Goal: Task Accomplishment & Management: Manage account settings

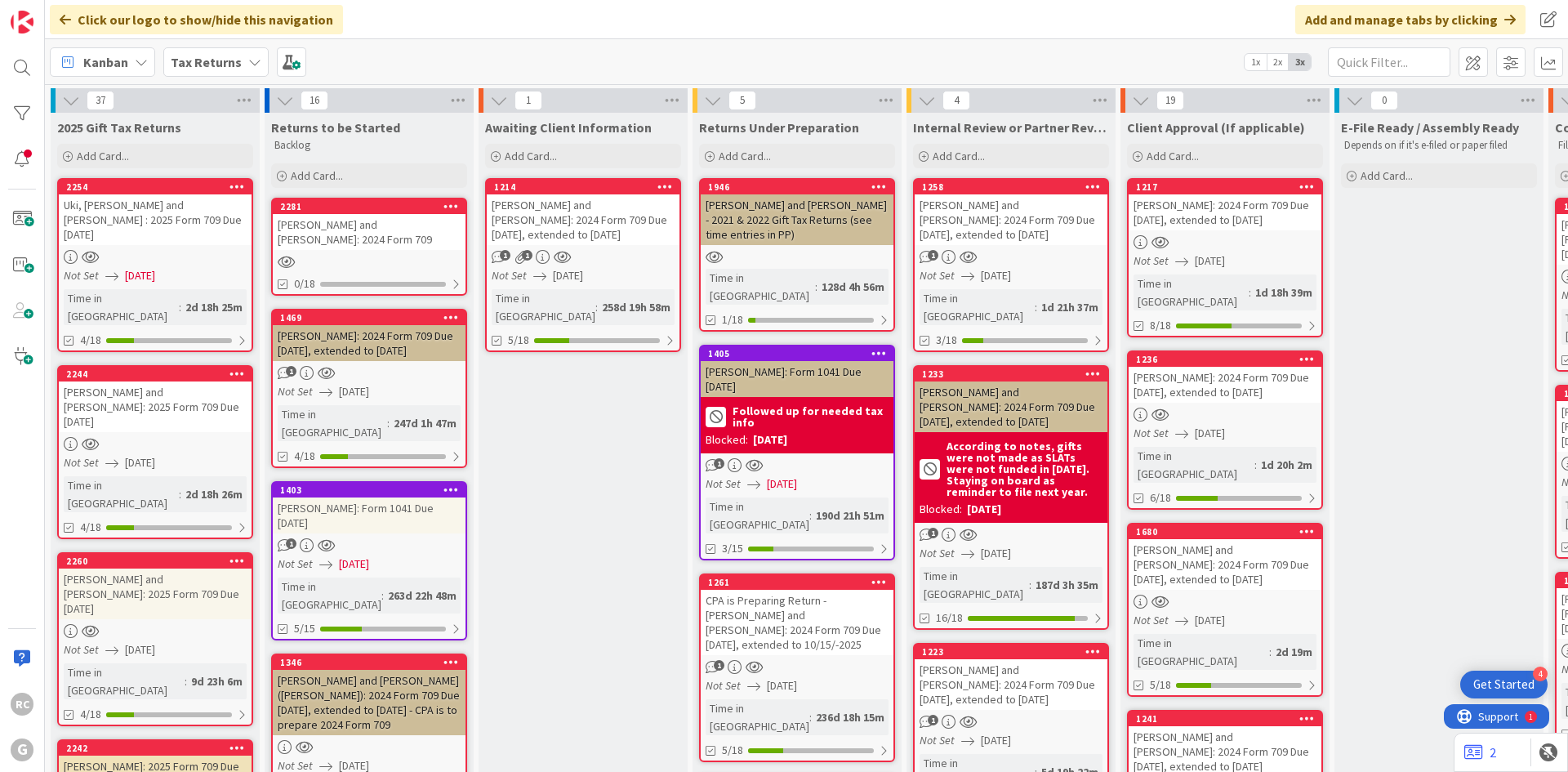
click at [590, 192] on div "1214" at bounding box center [583, 187] width 192 height 15
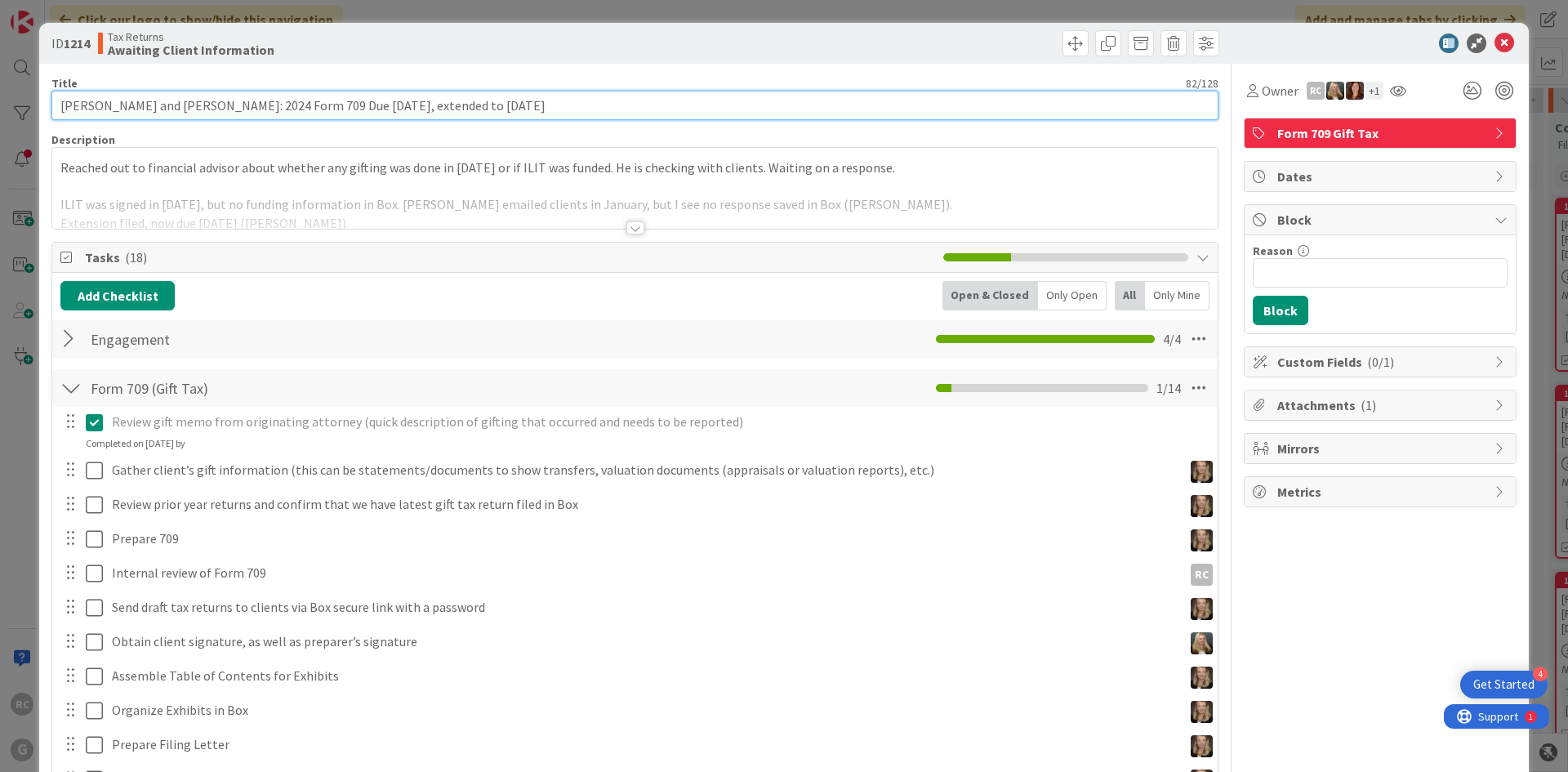
click at [56, 108] on input "[PERSON_NAME] and [PERSON_NAME]: 2024 Form 709 Due [DATE], extended to [DATE]" at bounding box center [635, 105] width 1167 height 29
type input "NOT NEEDED - [PERSON_NAME] and [PERSON_NAME]: 2024 Form 709 Due [DATE], extende…"
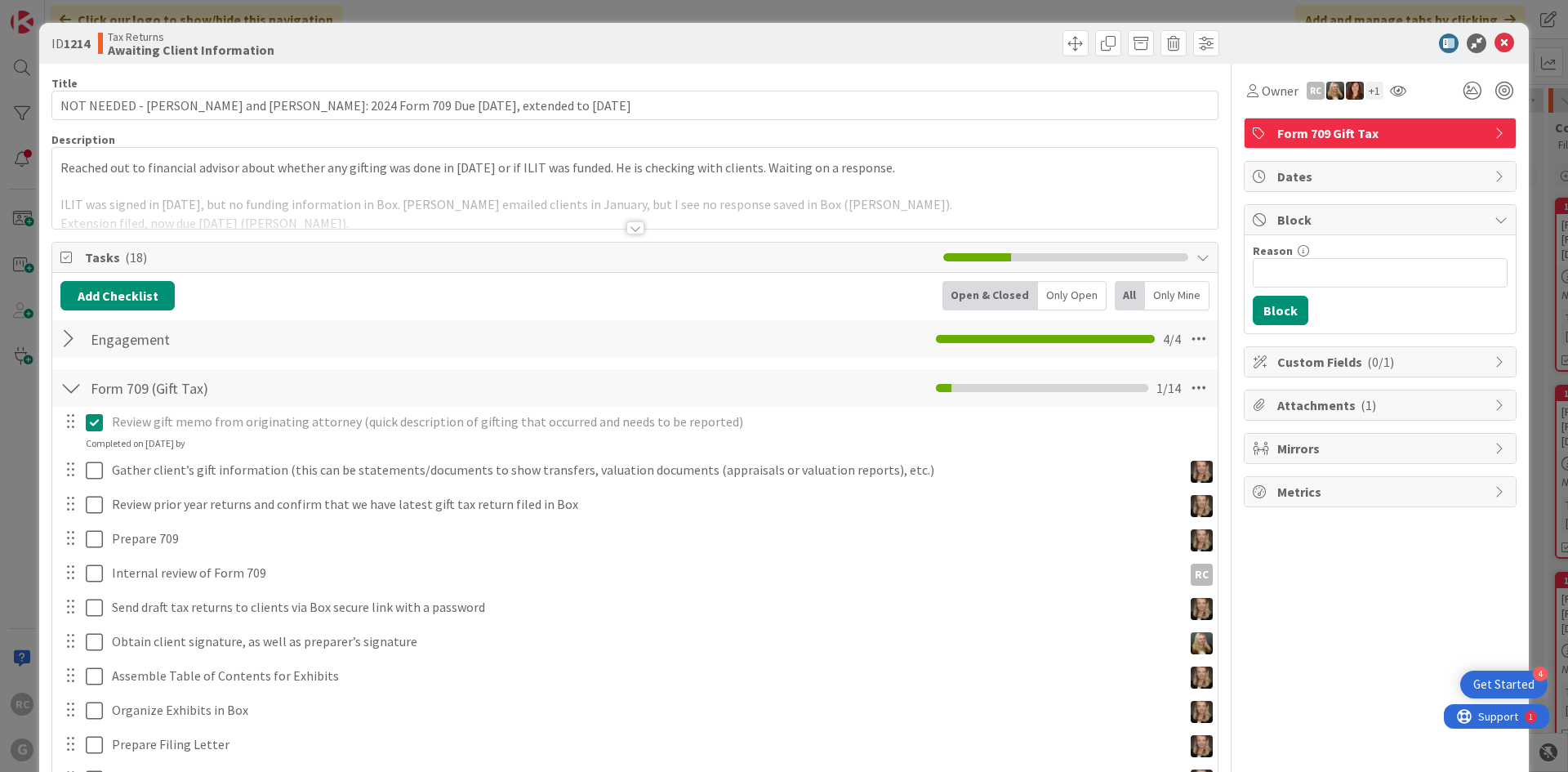
click at [58, 166] on div "Reached out to financial advisor about whether any gifting was done in [DATE] o…" at bounding box center [635, 188] width 1166 height 81
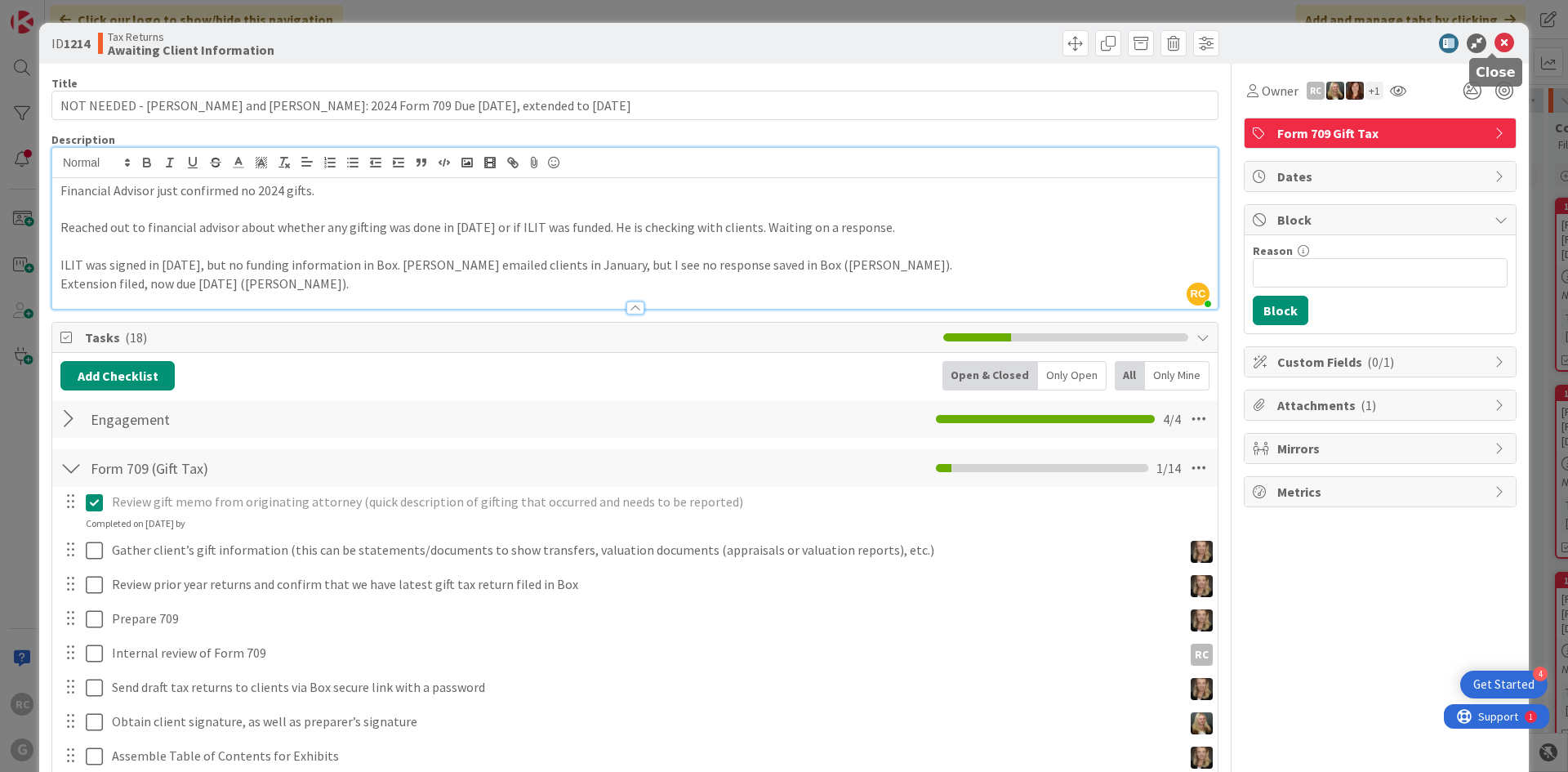
click at [1495, 45] on icon at bounding box center [1505, 44] width 20 height 20
